Goal: Information Seeking & Learning: Learn about a topic

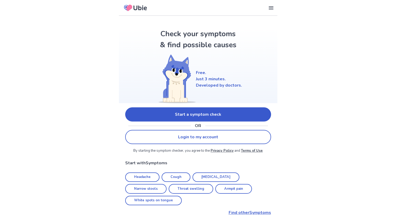
click at [227, 111] on link "Start a symptom check" at bounding box center [198, 114] width 146 height 14
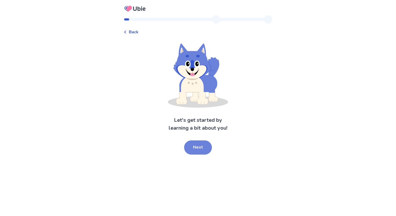
click at [187, 151] on button "Next" at bounding box center [198, 147] width 28 height 14
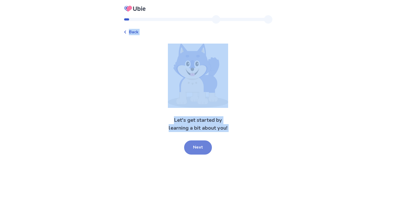
click at [187, 151] on div "Back Let's get started by learning a bit about you! Next" at bounding box center [198, 108] width 396 height 216
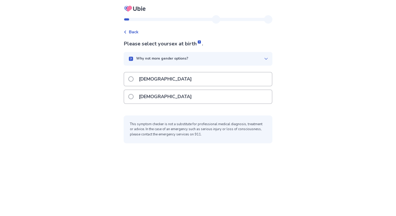
click at [167, 79] on div "[DEMOGRAPHIC_DATA]" at bounding box center [198, 78] width 148 height 13
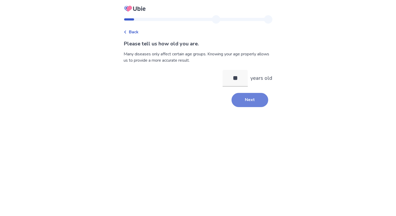
type input "**"
click at [243, 96] on button "Next" at bounding box center [250, 100] width 37 height 14
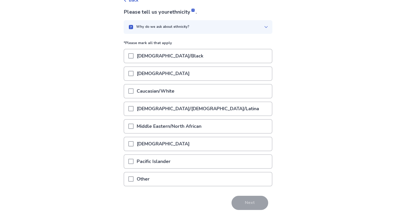
scroll to position [35, 0]
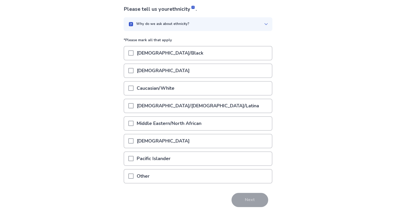
click at [155, 86] on p "Caucasian/White" at bounding box center [156, 87] width 44 height 13
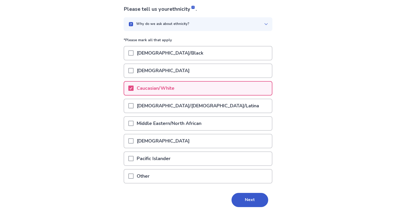
click at [189, 118] on p "Middle Eastern/North African" at bounding box center [169, 123] width 71 height 13
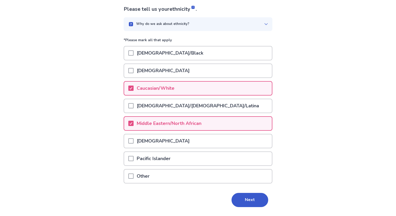
click at [165, 84] on p "Caucasian/White" at bounding box center [156, 87] width 44 height 13
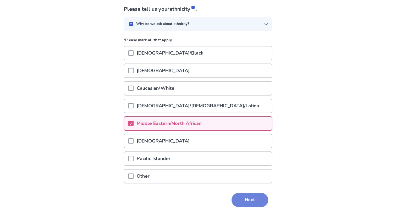
click at [235, 199] on button "Next" at bounding box center [250, 200] width 37 height 14
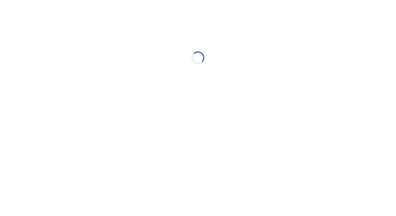
scroll to position [0, 0]
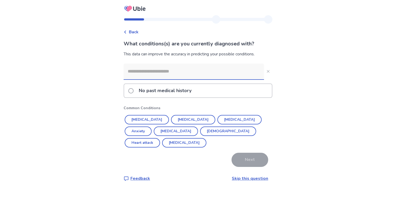
click at [191, 93] on p "No past medical history" at bounding box center [165, 90] width 59 height 13
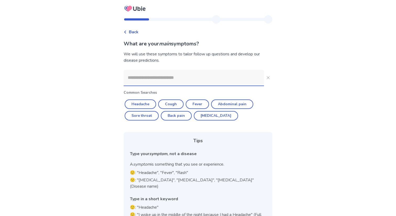
scroll to position [13, 0]
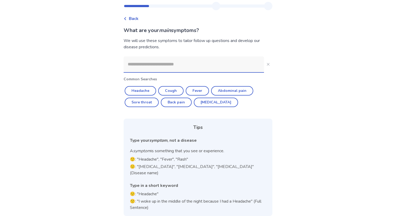
click at [222, 64] on input at bounding box center [194, 64] width 140 height 16
click at [178, 89] on button "Cough" at bounding box center [170, 90] width 25 height 9
type input "*****"
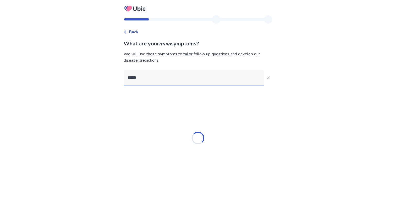
scroll to position [0, 0]
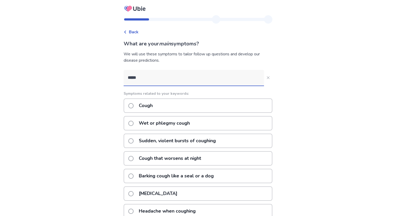
click at [189, 126] on p "Wet or phlegmy cough" at bounding box center [164, 122] width 57 height 13
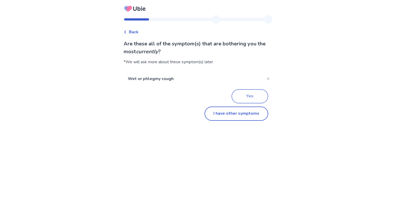
click at [243, 96] on button "Yes" at bounding box center [250, 96] width 37 height 14
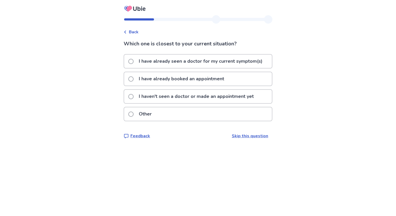
click at [205, 97] on p "I haven't seen a doctor or made an appointment yet" at bounding box center [196, 96] width 121 height 13
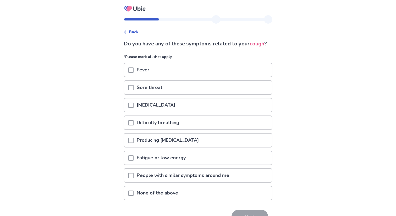
click at [176, 75] on div "Fever" at bounding box center [198, 69] width 148 height 13
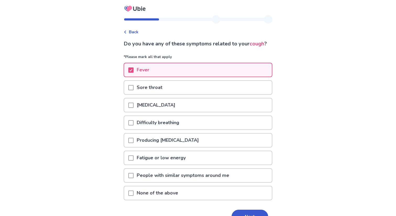
click at [183, 94] on div "Sore throat" at bounding box center [198, 87] width 148 height 13
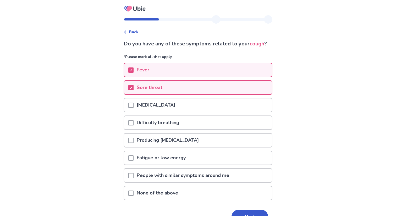
scroll to position [39, 0]
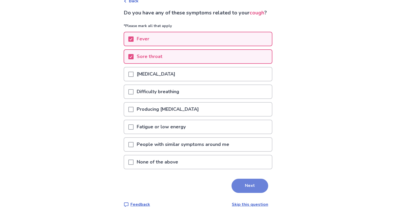
click at [253, 187] on button "Next" at bounding box center [250, 185] width 37 height 14
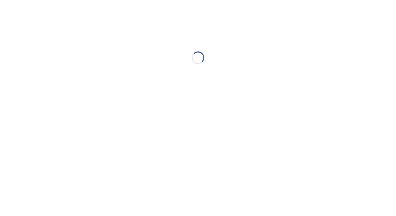
select select "*"
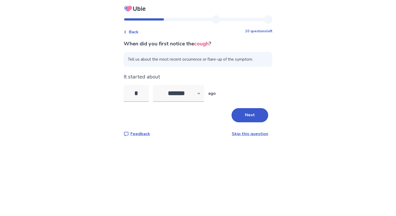
type input "*"
click at [243, 123] on div "When did you first notice the cough ? Tell us about the most recent occurrence …" at bounding box center [198, 88] width 149 height 97
click at [243, 122] on button "Next" at bounding box center [250, 115] width 37 height 14
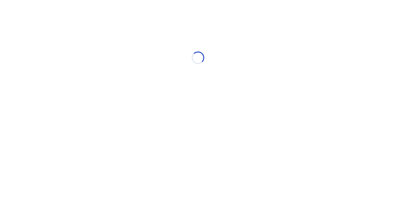
select select "*"
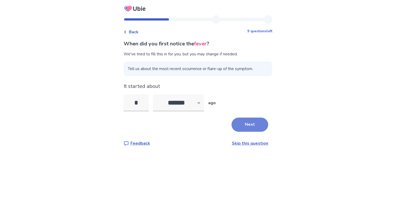
click at [256, 125] on button "Next" at bounding box center [250, 124] width 37 height 14
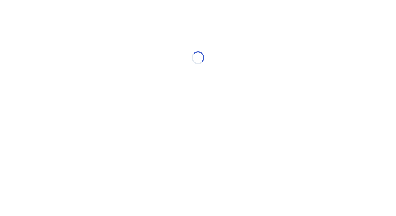
select select "*"
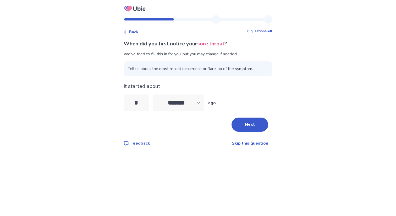
click at [253, 143] on link "Skip this question" at bounding box center [250, 143] width 36 height 6
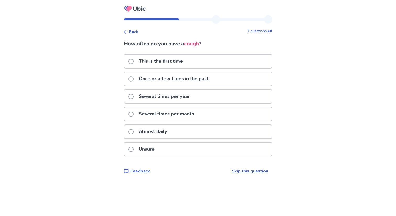
click at [244, 174] on div "Back 7 questions left How often do you have a cough ? This is the first time On…" at bounding box center [197, 98] width 157 height 167
click at [244, 172] on link "Skip this question" at bounding box center [250, 171] width 36 height 6
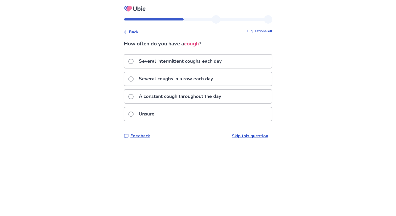
click at [250, 135] on link "Skip this question" at bounding box center [250, 136] width 36 height 6
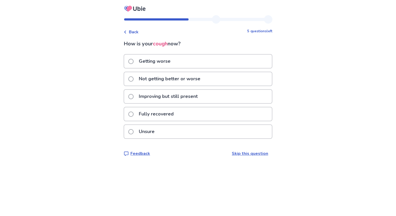
click at [245, 155] on link "Skip this question" at bounding box center [250, 153] width 36 height 6
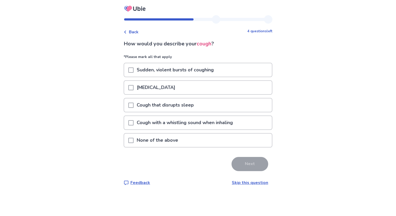
click at [242, 184] on link "Skip this question" at bounding box center [250, 182] width 36 height 6
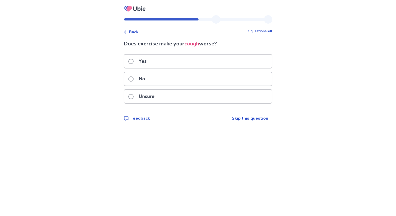
click at [237, 122] on div "Back 3 questions left Does exercise make your cough worse? Yes No Unsure Feedba…" at bounding box center [197, 72] width 157 height 114
click at [235, 120] on link "Skip this question" at bounding box center [250, 118] width 36 height 6
click at [247, 119] on link "Skip this question" at bounding box center [250, 118] width 36 height 6
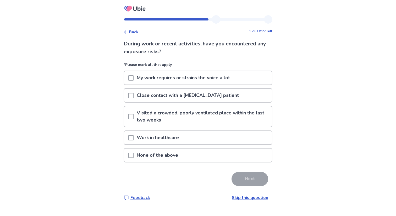
click at [246, 195] on link "Skip this question" at bounding box center [250, 197] width 36 height 6
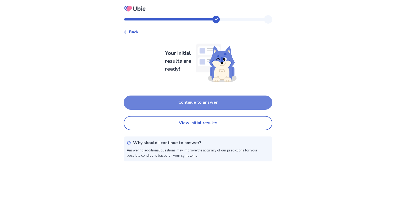
click at [225, 100] on button "Continue to answer" at bounding box center [198, 102] width 149 height 14
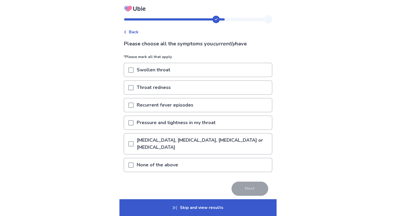
scroll to position [20, 0]
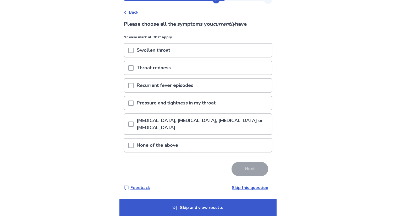
click at [224, 208] on p "Skip and view results" at bounding box center [197, 207] width 157 height 17
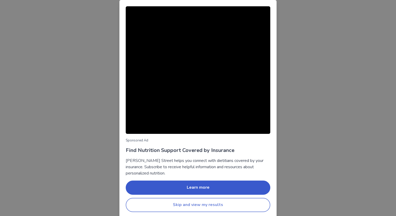
click at [229, 209] on button "Skip and view my results" at bounding box center [198, 205] width 145 height 14
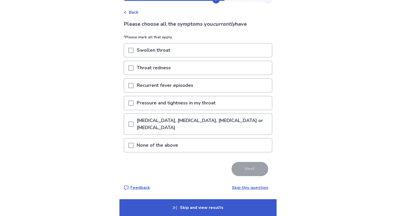
scroll to position [0, 0]
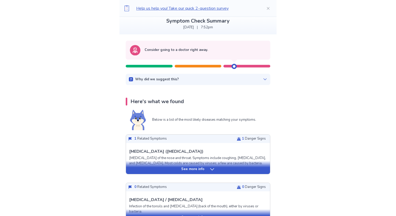
scroll to position [33, 0]
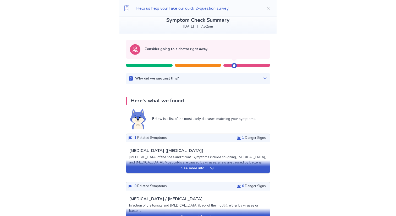
click at [187, 171] on div "See more info" at bounding box center [198, 166] width 144 height 13
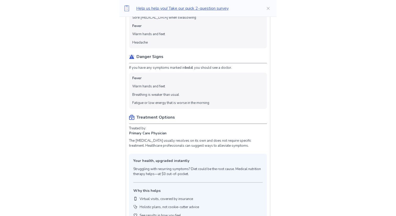
scroll to position [209, 0]
